Goal: Information Seeking & Learning: Learn about a topic

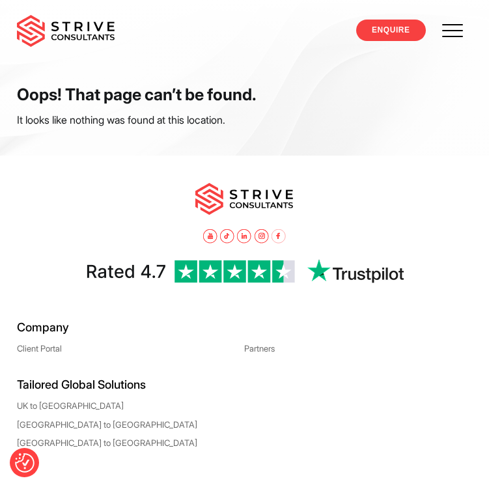
click at [451, 37] on span at bounding box center [453, 30] width 37 height 37
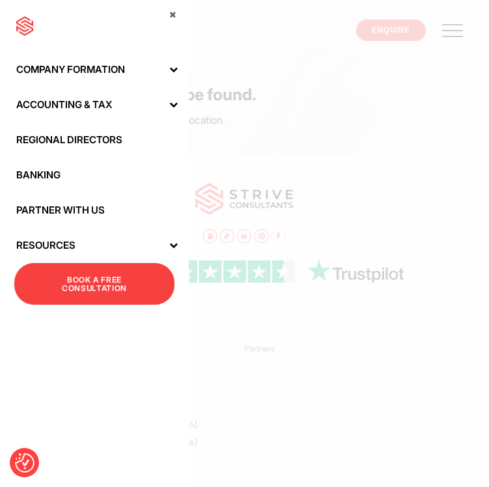
click at [144, 107] on link "Accounting & Tax" at bounding box center [94, 104] width 189 height 35
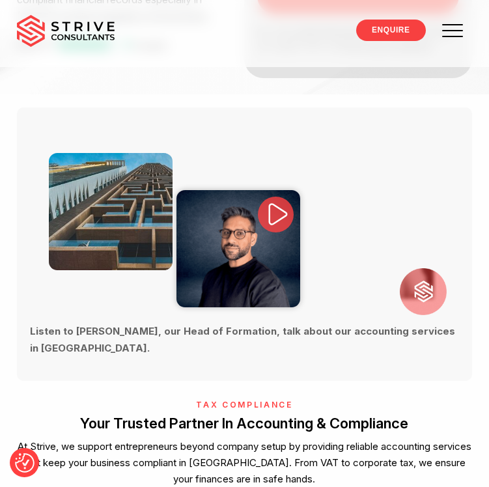
click at [453, 41] on span at bounding box center [453, 30] width 37 height 37
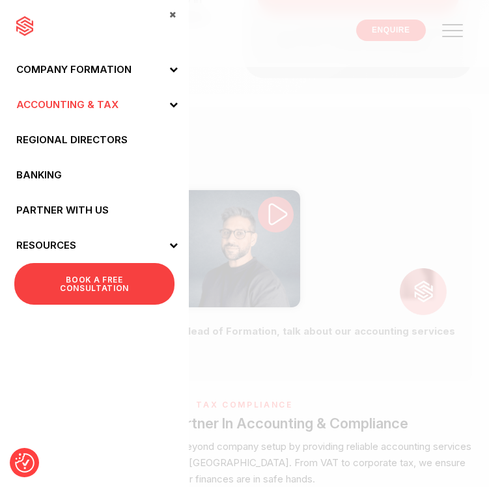
click at [175, 67] on icon at bounding box center [173, 69] width 8 height 8
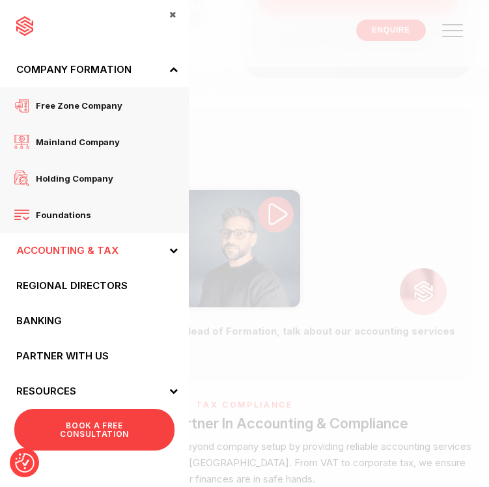
click at [175, 251] on icon at bounding box center [173, 250] width 8 height 8
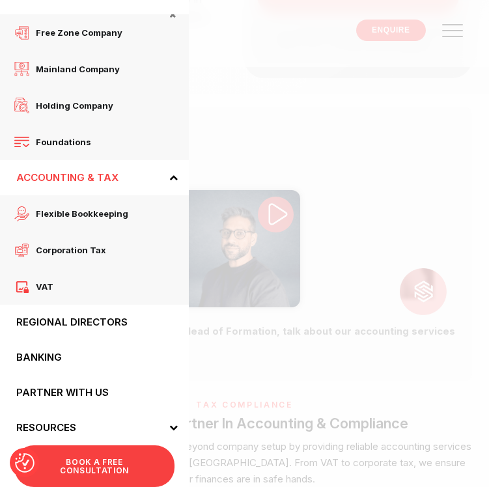
scroll to position [73, 0]
click at [172, 432] on span at bounding box center [172, 427] width 33 height 35
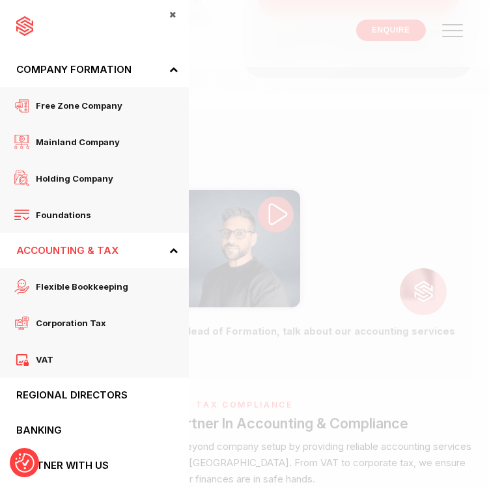
scroll to position [0, 0]
click at [110, 111] on span "Free zone company" at bounding box center [75, 105] width 93 height 17
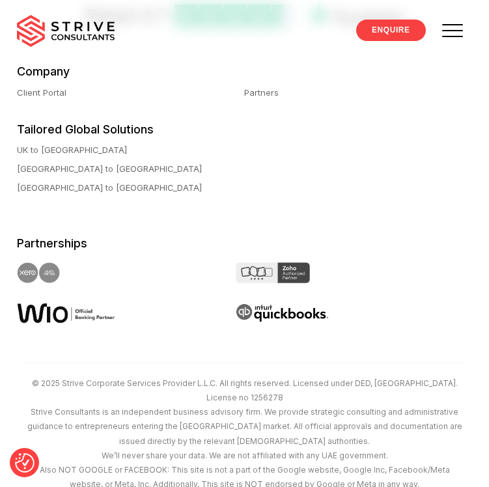
scroll to position [3614, 0]
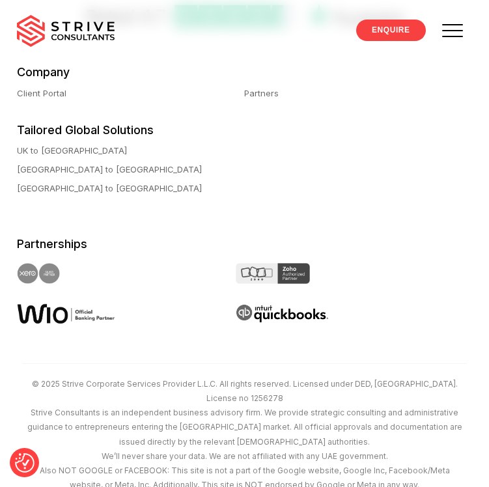
click at [450, 38] on span at bounding box center [453, 30] width 37 height 37
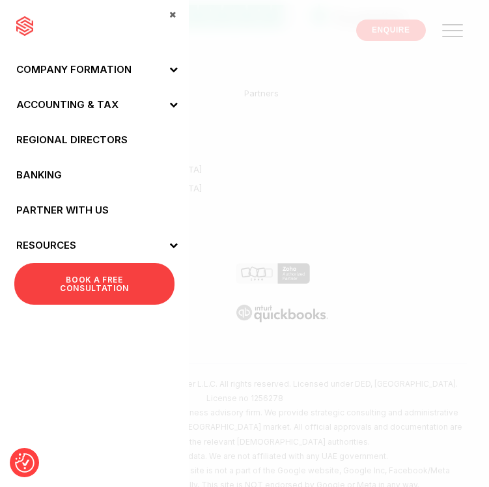
click at [76, 244] on link "Resources" at bounding box center [94, 245] width 189 height 35
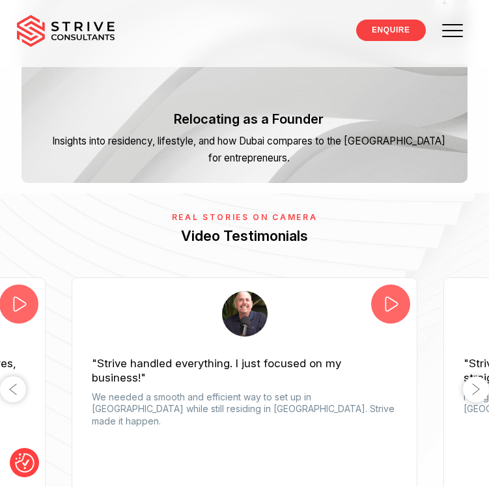
scroll to position [765, 0]
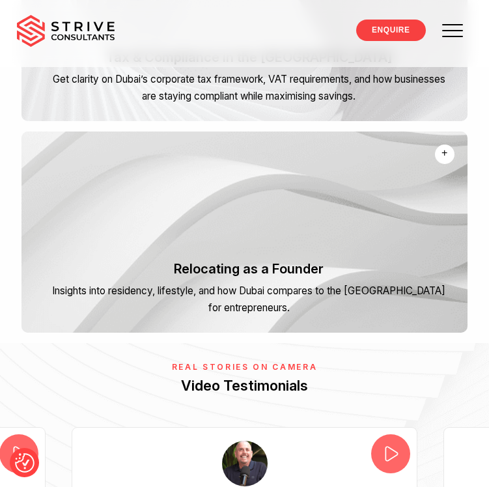
click at [190, 258] on p "Insights into residency, lifestyle, and how Dubai compares to the [GEOGRAPHIC_D…" at bounding box center [307, 242] width 250 height 53
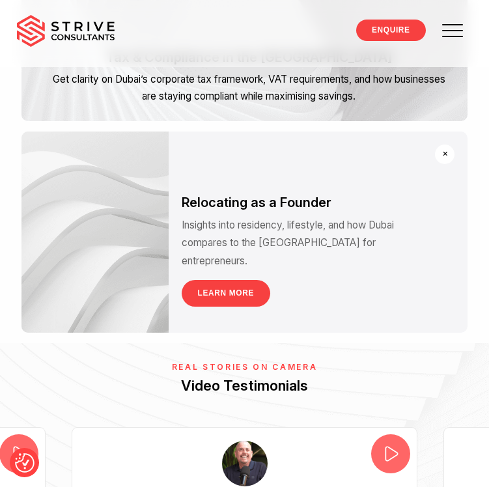
click at [236, 287] on link "LEARN MORE" at bounding box center [226, 293] width 89 height 27
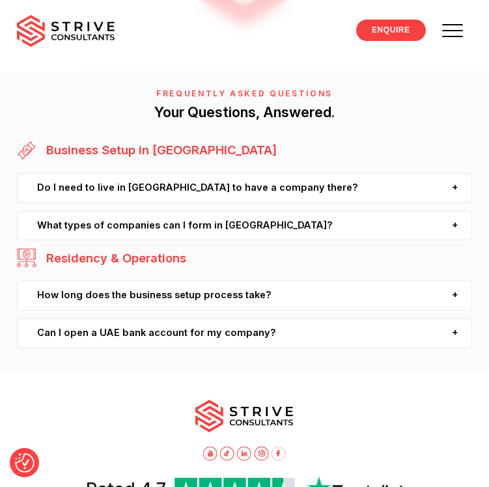
scroll to position [1909, 0]
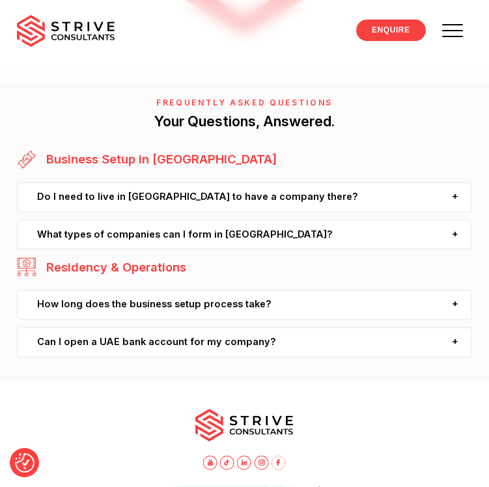
click at [186, 307] on div "How long does the business setup process take?" at bounding box center [244, 305] width 455 height 30
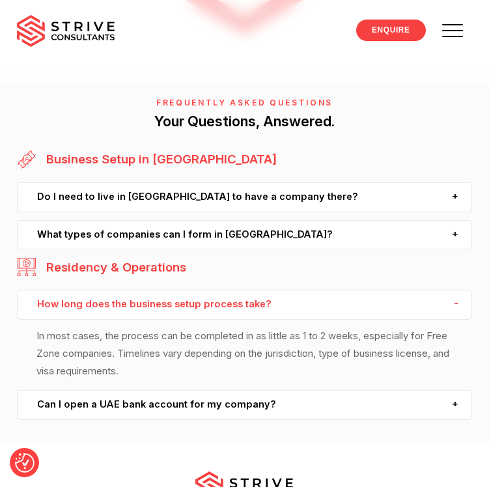
click at [186, 306] on div "How long does the business setup process take?" at bounding box center [244, 305] width 455 height 30
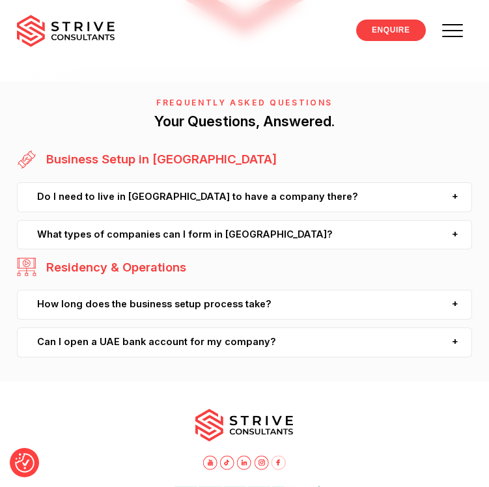
click at [225, 332] on div "Can I open a UAE bank account for my company?" at bounding box center [244, 343] width 455 height 30
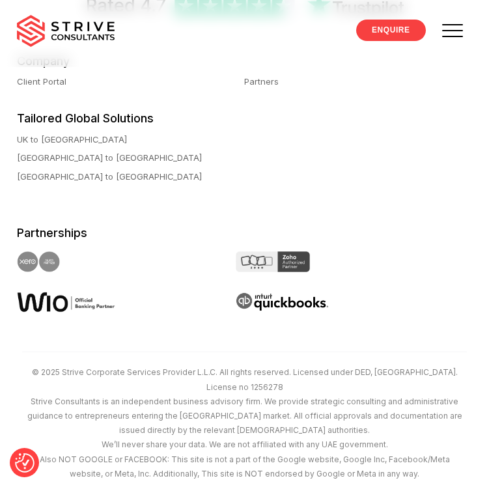
scroll to position [2465, 0]
